Goal: Task Accomplishment & Management: Manage account settings

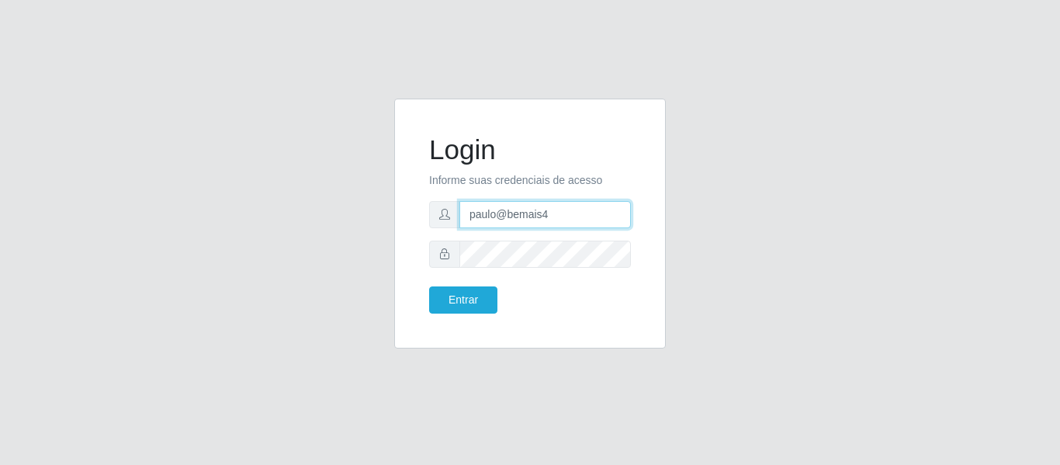
drag, startPoint x: 0, startPoint y: 0, endPoint x: 400, endPoint y: 205, distance: 449.7
click at [400, 205] on div "Login Informe suas credenciais de acesso paulo@bemais4 Entrar" at bounding box center [530, 224] width 272 height 250
type input "juliomarques@carone"
click at [429, 286] on button "Entrar" at bounding box center [463, 299] width 68 height 27
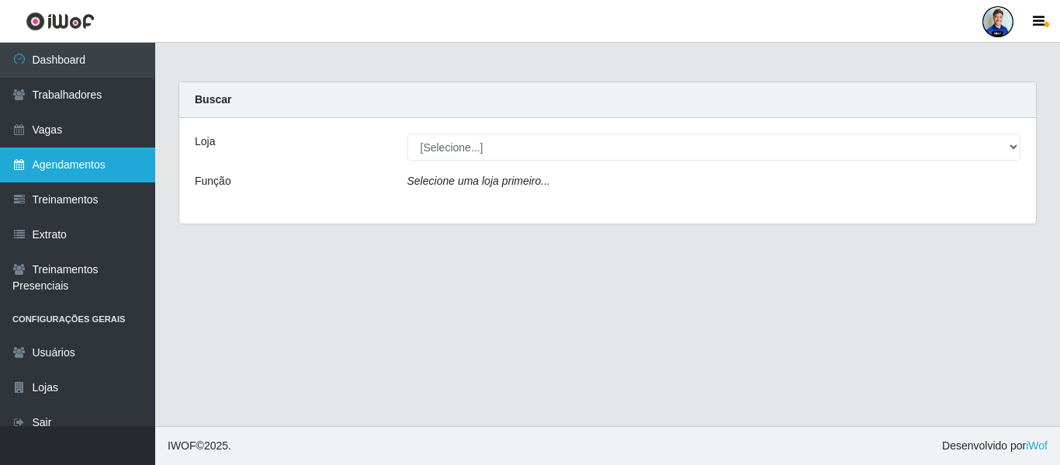
click at [68, 171] on link "Agendamentos" at bounding box center [77, 164] width 155 height 35
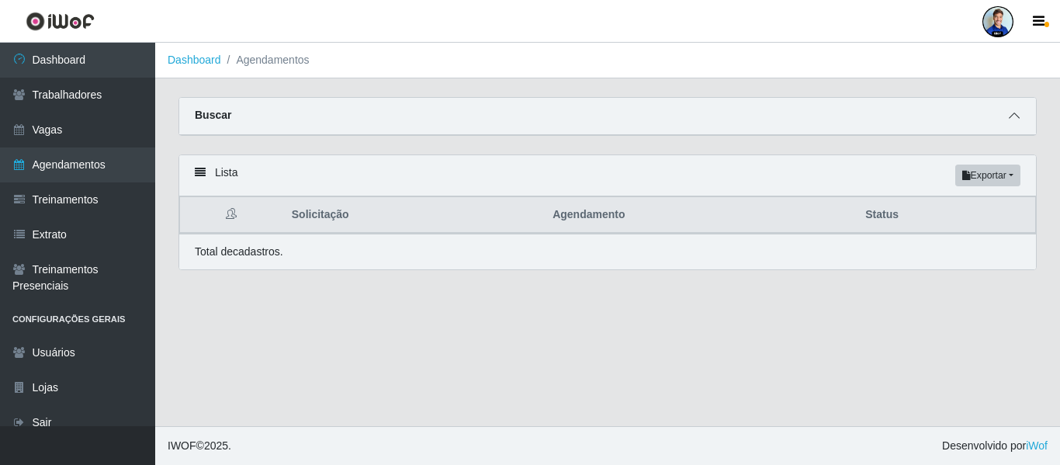
click at [1017, 125] on span at bounding box center [1014, 116] width 19 height 18
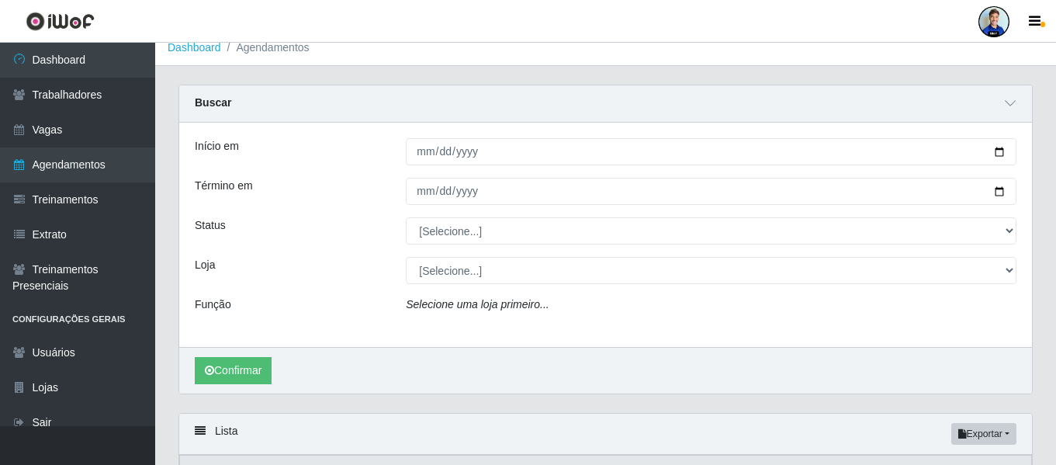
scroll to position [13, 0]
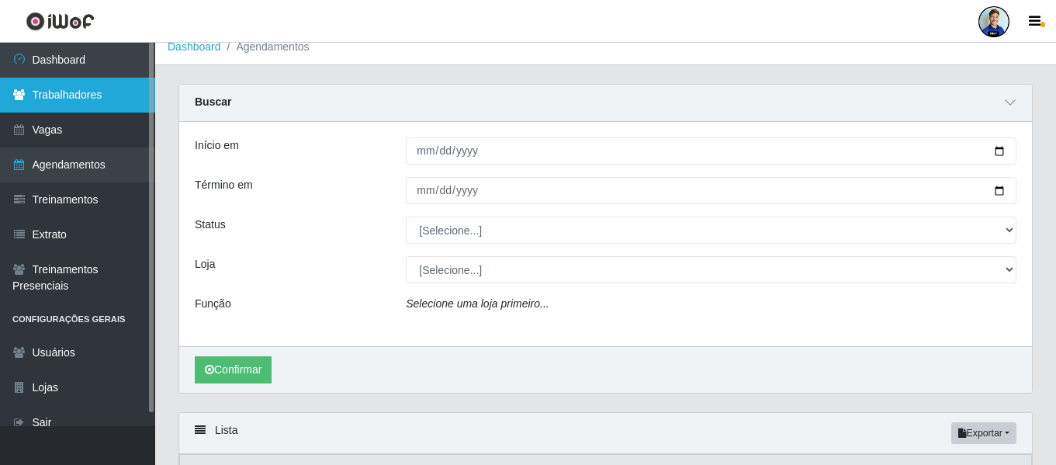
click at [103, 98] on link "Trabalhadores" at bounding box center [77, 95] width 155 height 35
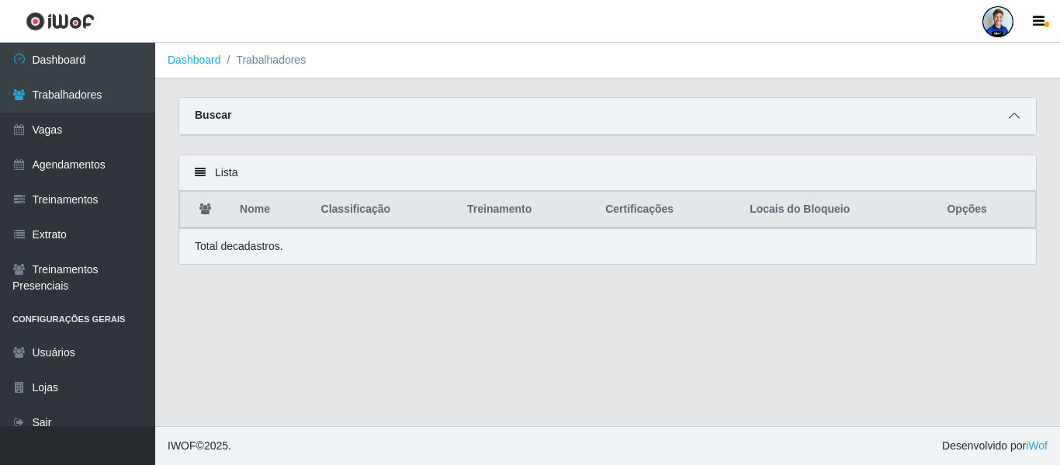
click at [1009, 124] on span at bounding box center [1014, 116] width 19 height 18
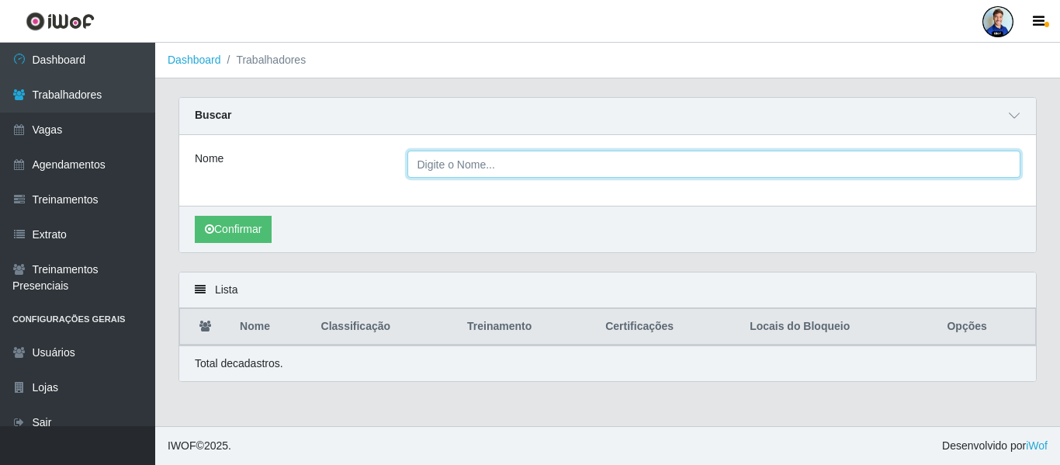
click at [490, 157] on input "Nome" at bounding box center [714, 164] width 614 height 27
type input "Tayna de Jesus"
click at [195, 216] on button "Confirmar" at bounding box center [233, 229] width 77 height 27
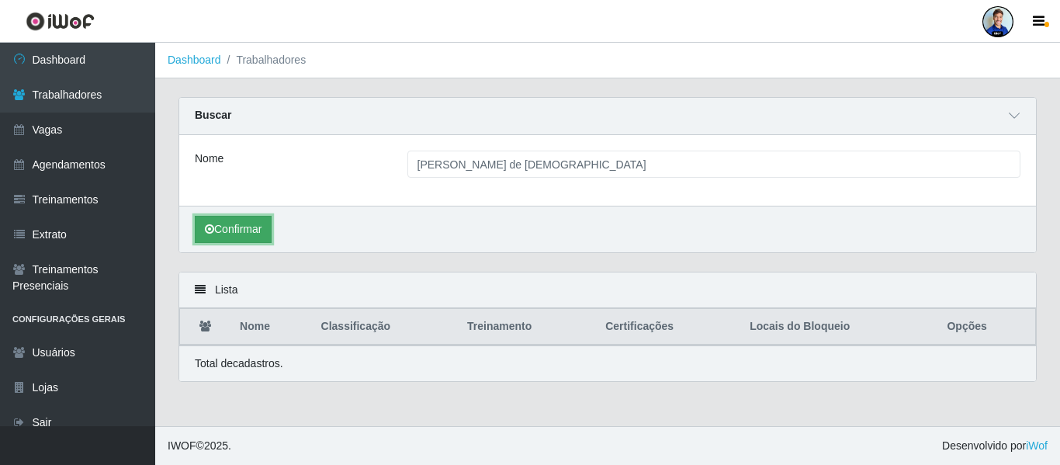
click at [247, 235] on button "Confirmar" at bounding box center [233, 229] width 77 height 27
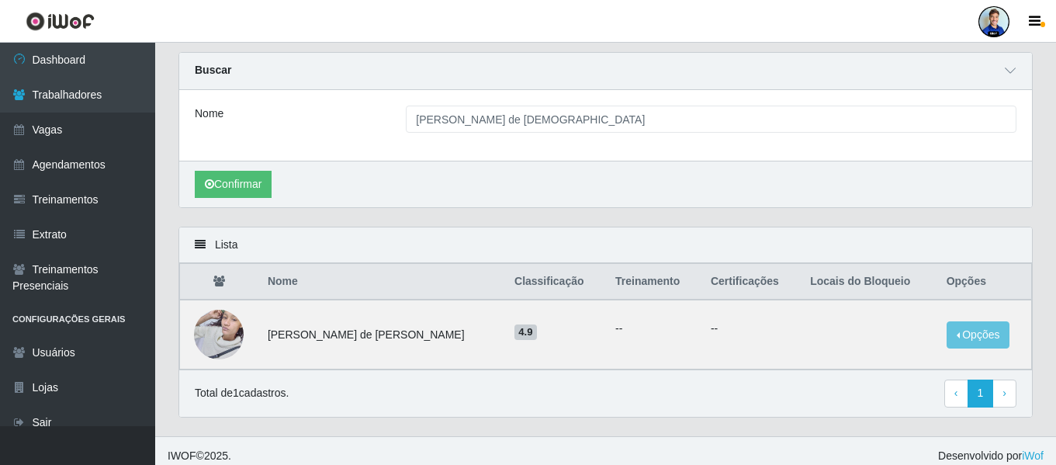
scroll to position [53, 0]
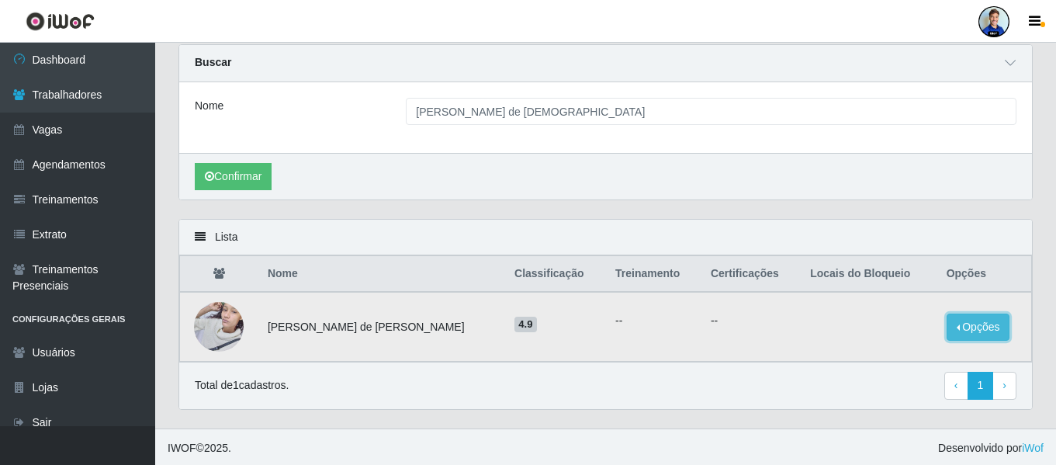
click at [966, 335] on button "Opções" at bounding box center [978, 326] width 64 height 27
click at [851, 345] on button "Bloquear - Loja" at bounding box center [881, 342] width 125 height 32
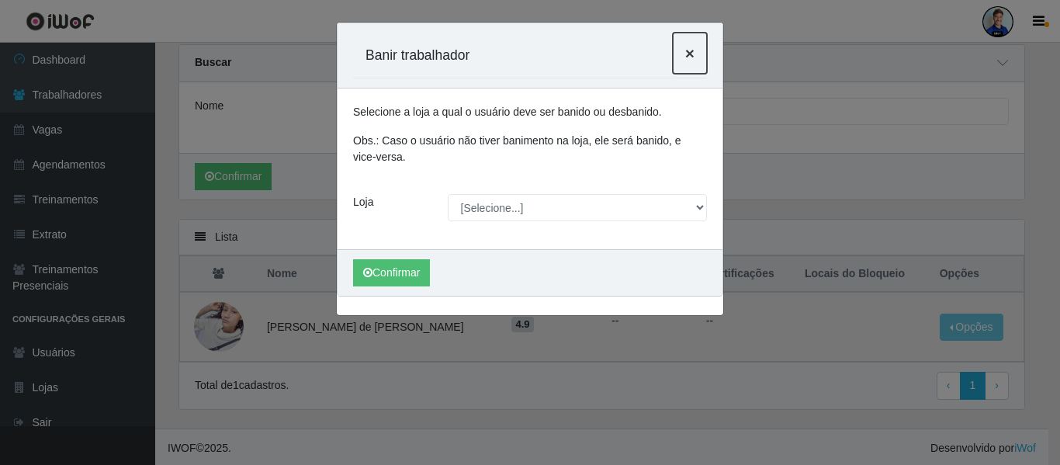
click at [690, 54] on span "×" at bounding box center [689, 53] width 9 height 18
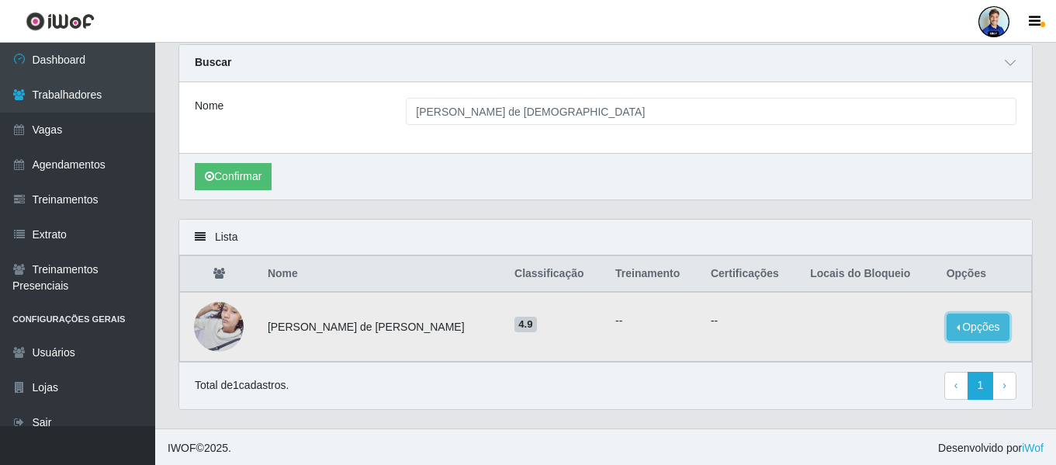
click at [970, 332] on button "Opções" at bounding box center [978, 326] width 64 height 27
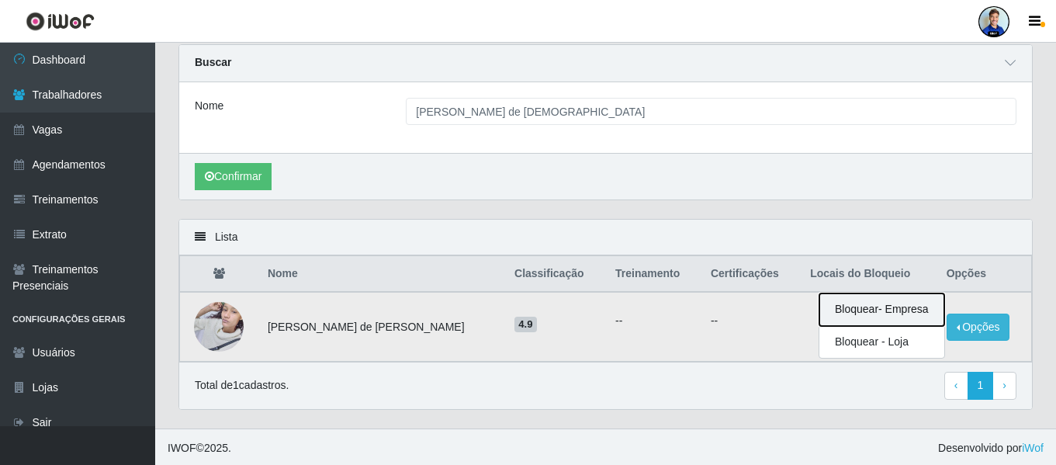
click at [863, 316] on button "Bloquear - Empresa" at bounding box center [881, 309] width 125 height 33
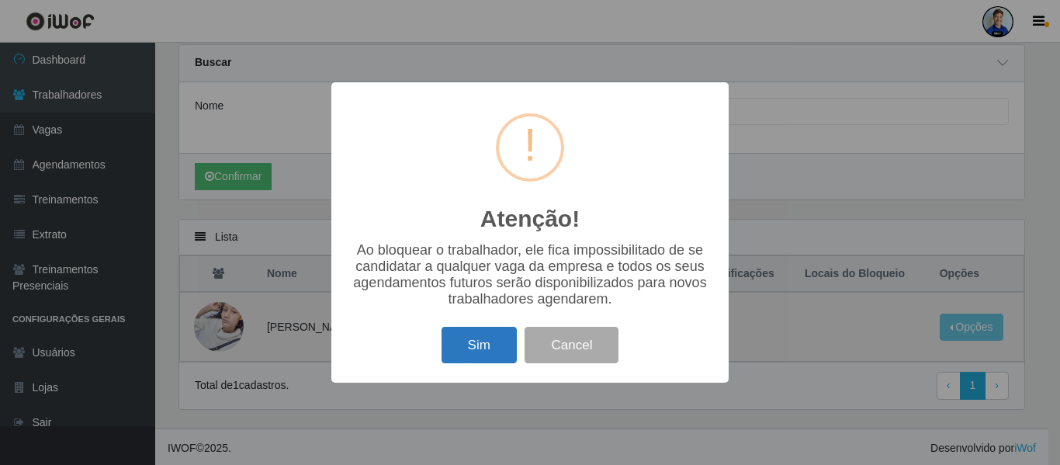
click at [482, 344] on button "Sim" at bounding box center [478, 345] width 75 height 36
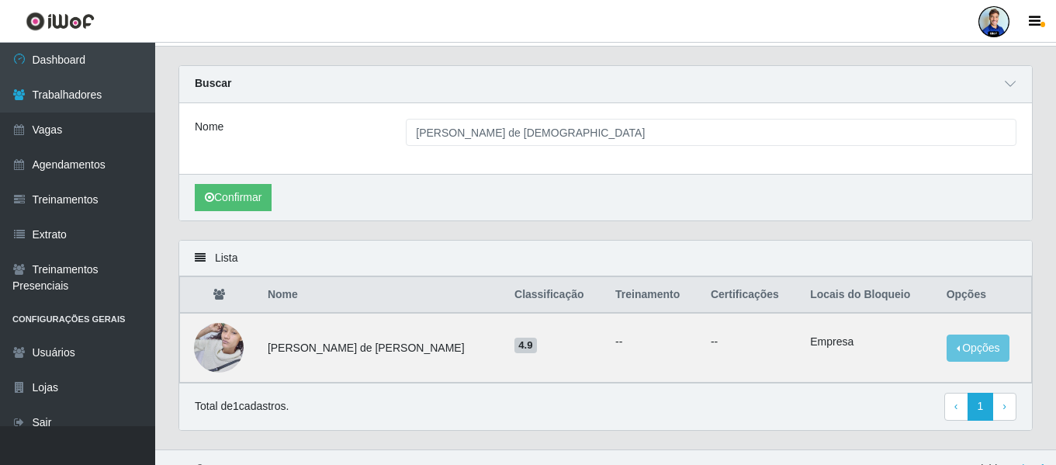
scroll to position [0, 0]
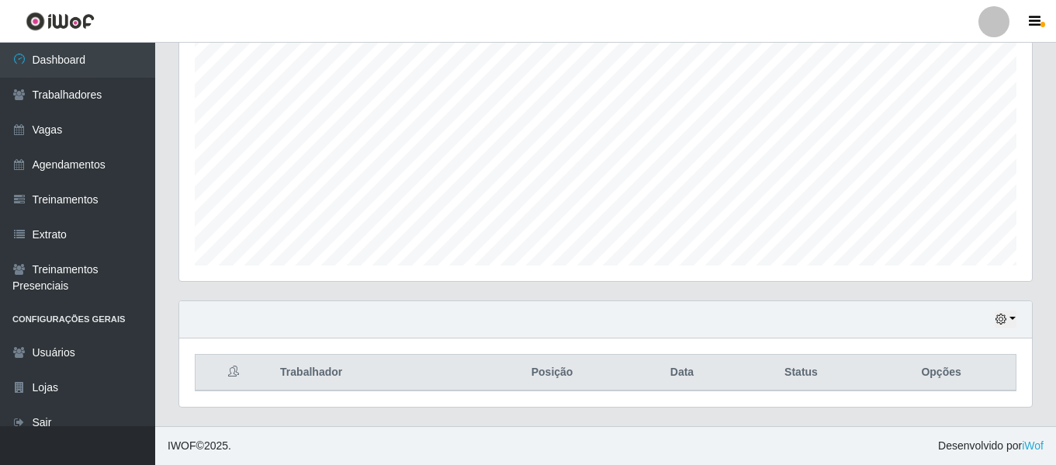
scroll to position [322, 853]
